Goal: Task Accomplishment & Management: Manage account settings

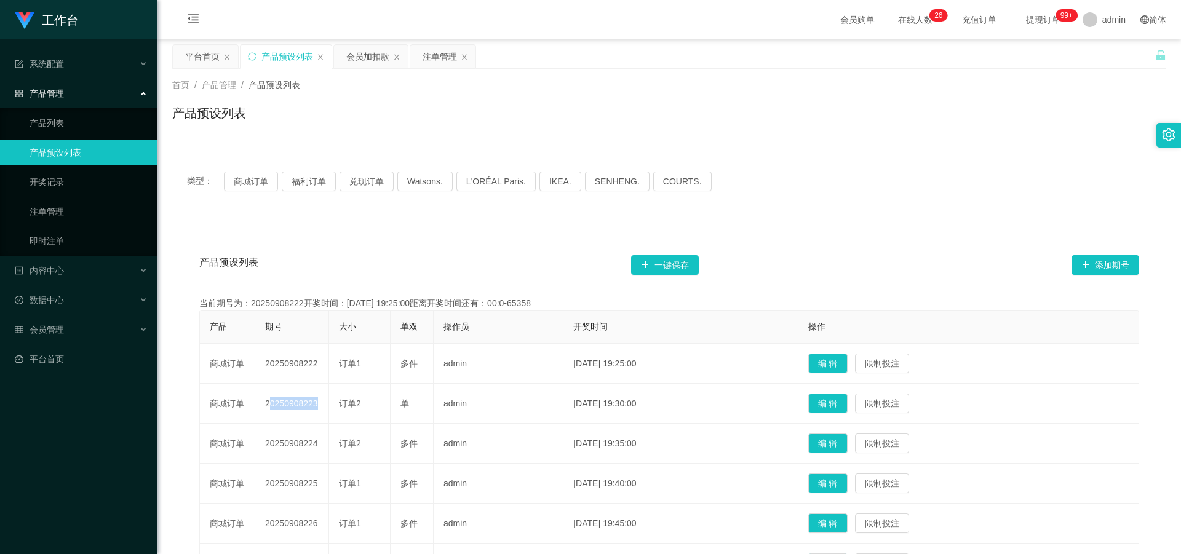
click at [286, 59] on div "产品预设列表" at bounding box center [287, 56] width 52 height 23
click at [253, 189] on button "商城订单" at bounding box center [251, 182] width 54 height 20
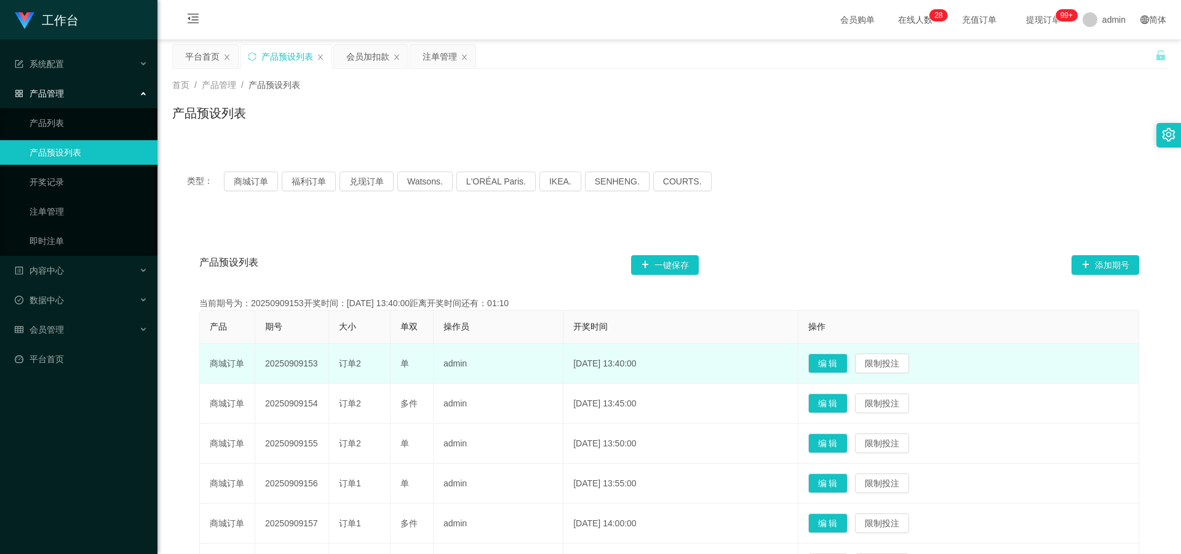
click at [286, 368] on td "20250909153" at bounding box center [292, 364] width 74 height 40
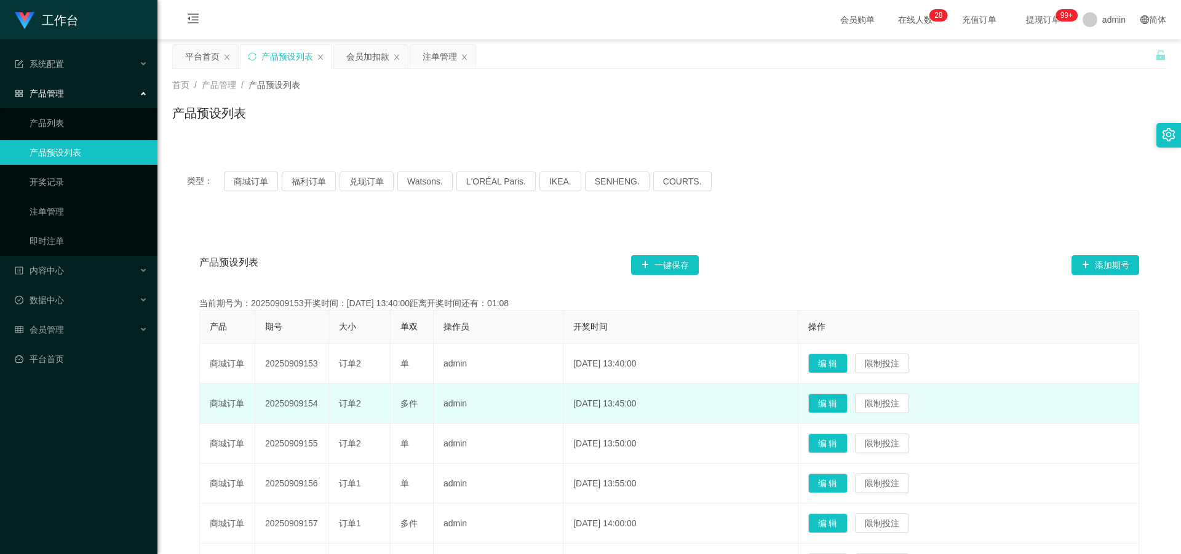
click at [285, 402] on td "20250909154" at bounding box center [292, 404] width 74 height 40
drag, startPoint x: 268, startPoint y: 404, endPoint x: 320, endPoint y: 405, distance: 51.7
click at [344, 405] on tr "商城订单 20250909154 订单2 多件 admin [DATE] 13:45:00 编 辑 限制投注" at bounding box center [669, 404] width 939 height 40
click at [290, 405] on td "20250909154" at bounding box center [292, 404] width 74 height 40
drag, startPoint x: 264, startPoint y: 407, endPoint x: 326, endPoint y: 412, distance: 62.4
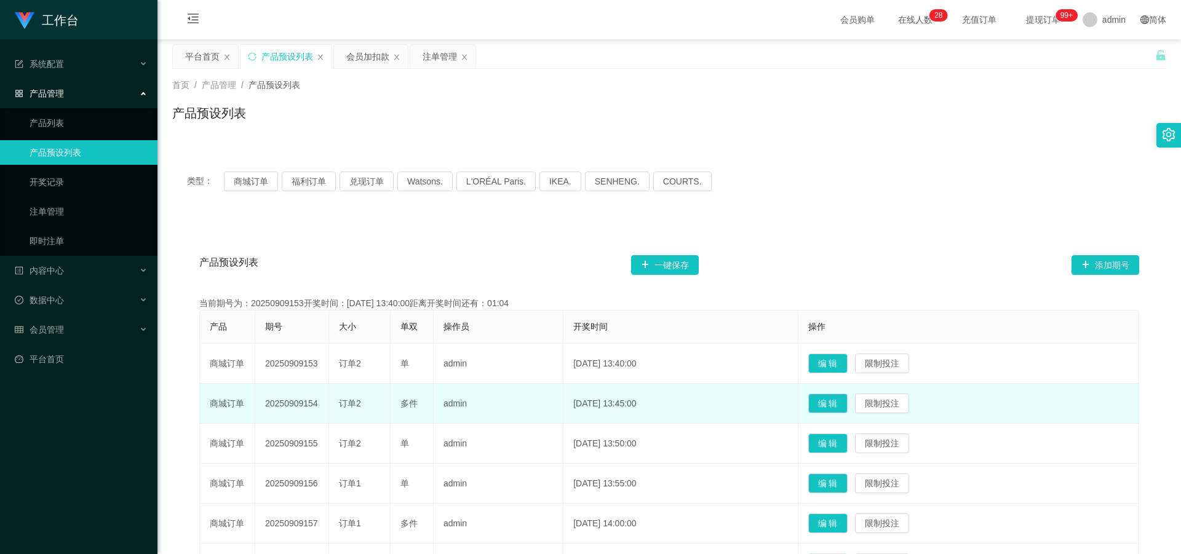
click at [326, 412] on td "20250909154" at bounding box center [292, 404] width 74 height 40
copy td "20250909154"
